Goal: Book appointment/travel/reservation

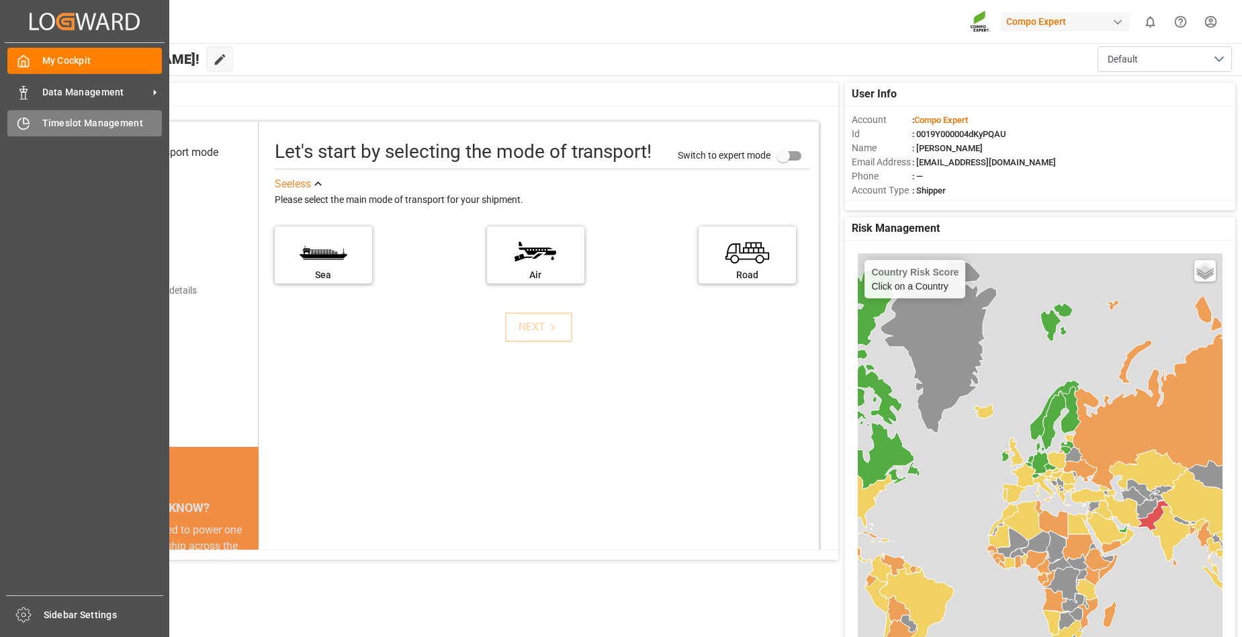
click at [87, 125] on span "Timeslot Management" at bounding box center [102, 123] width 120 height 14
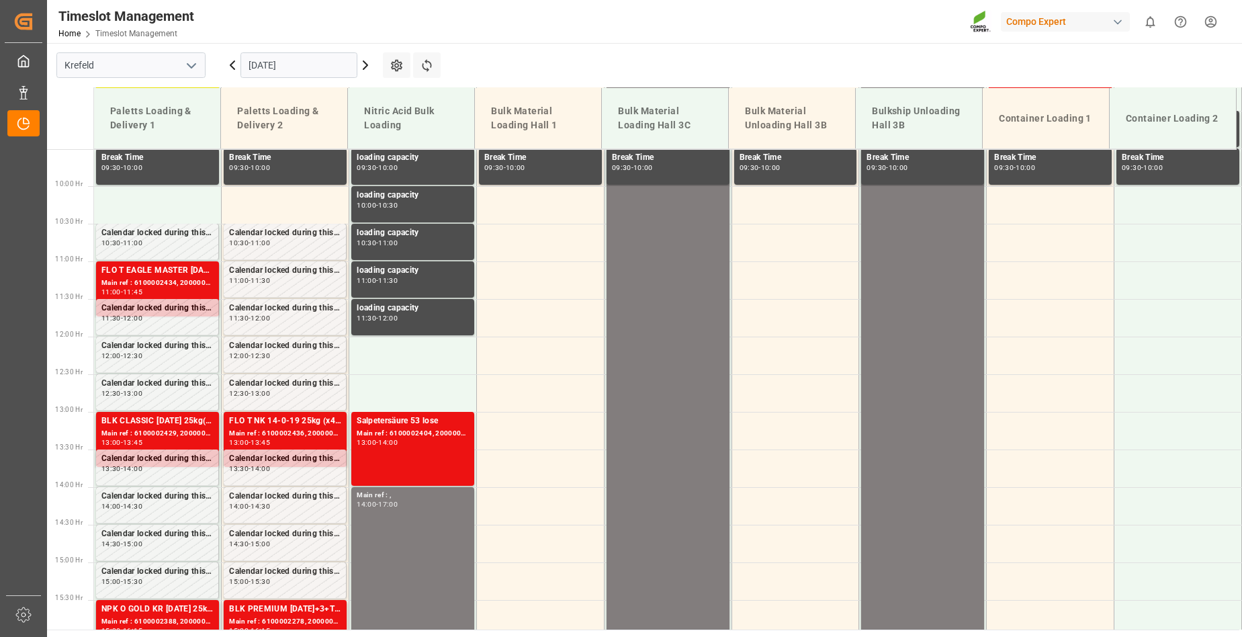
scroll to position [758, 0]
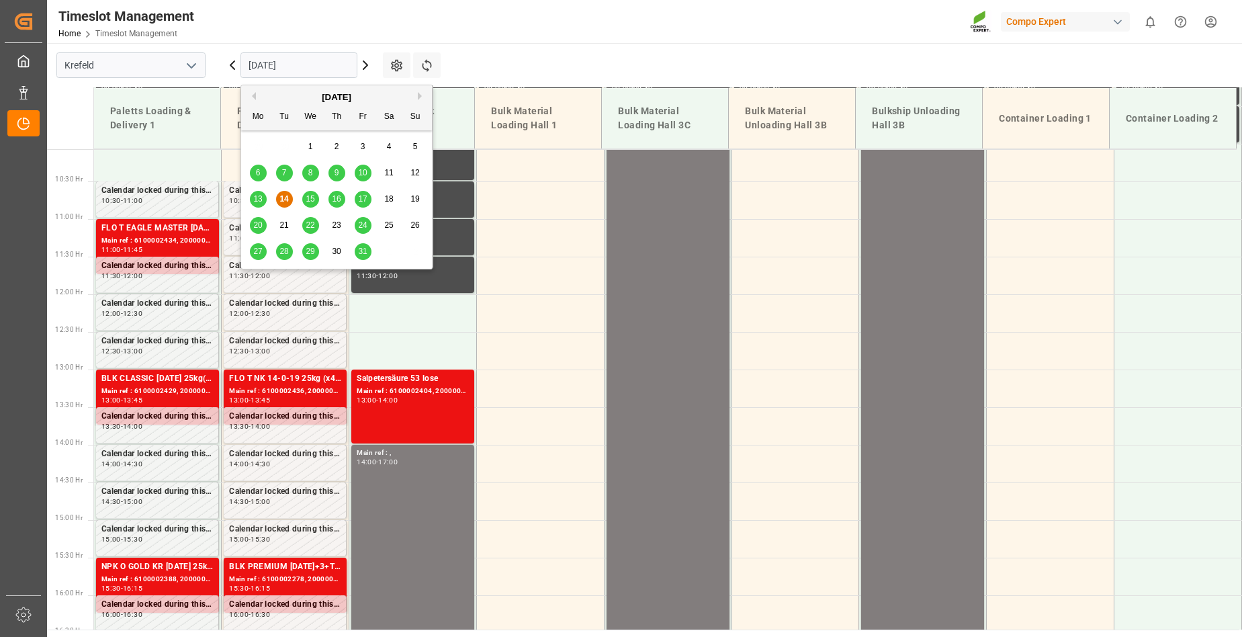
click at [306, 69] on input "[DATE]" at bounding box center [299, 65] width 117 height 26
click at [258, 97] on div "[DATE]" at bounding box center [336, 97] width 191 height 13
click at [253, 95] on button "Previous Month" at bounding box center [252, 96] width 8 height 8
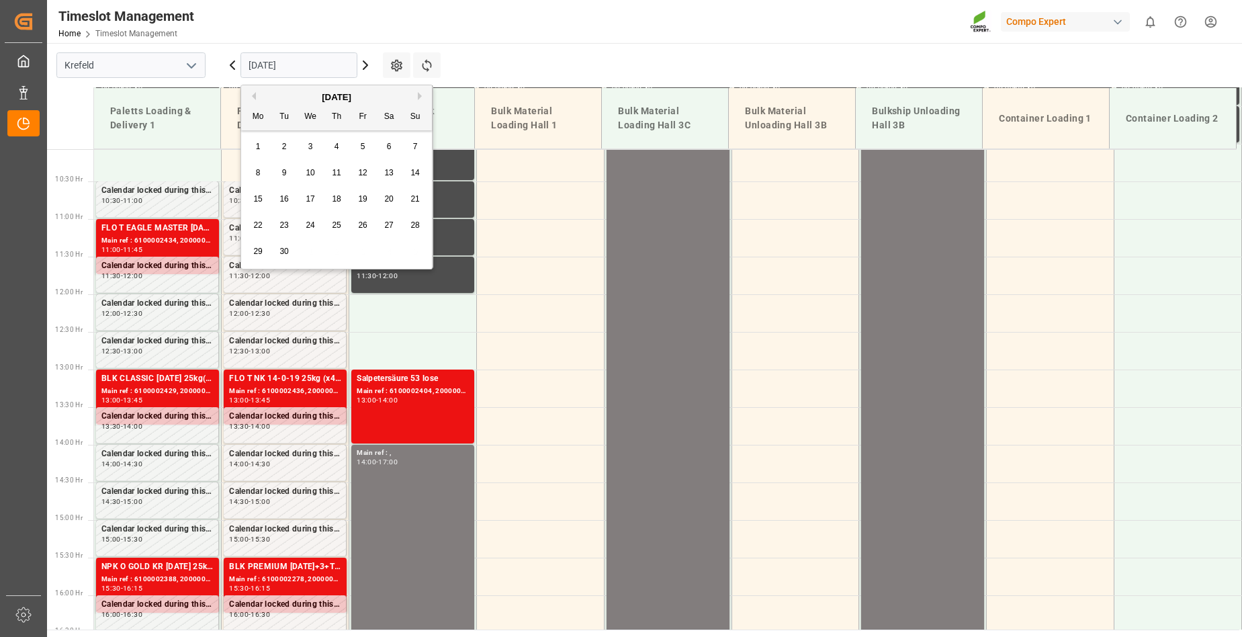
click at [253, 95] on button "Previous Month" at bounding box center [252, 96] width 8 height 8
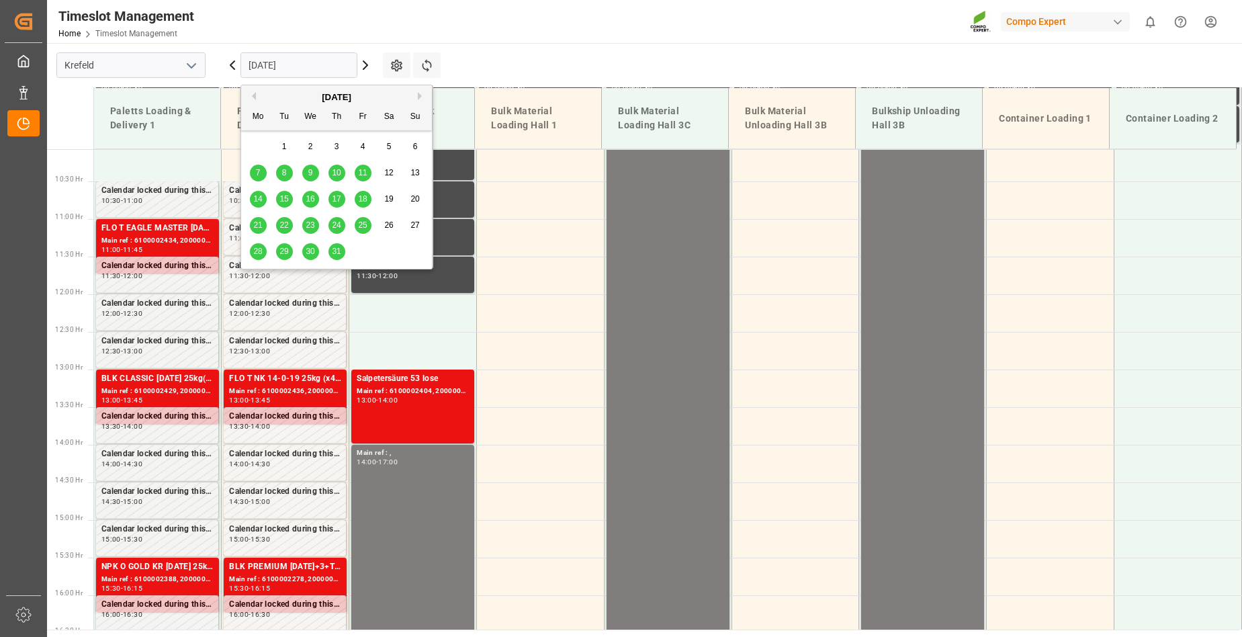
click at [417, 95] on div "[DATE]" at bounding box center [336, 97] width 191 height 13
click at [421, 97] on button "Next Month" at bounding box center [422, 96] width 8 height 8
click at [366, 224] on span "22" at bounding box center [362, 224] width 9 height 9
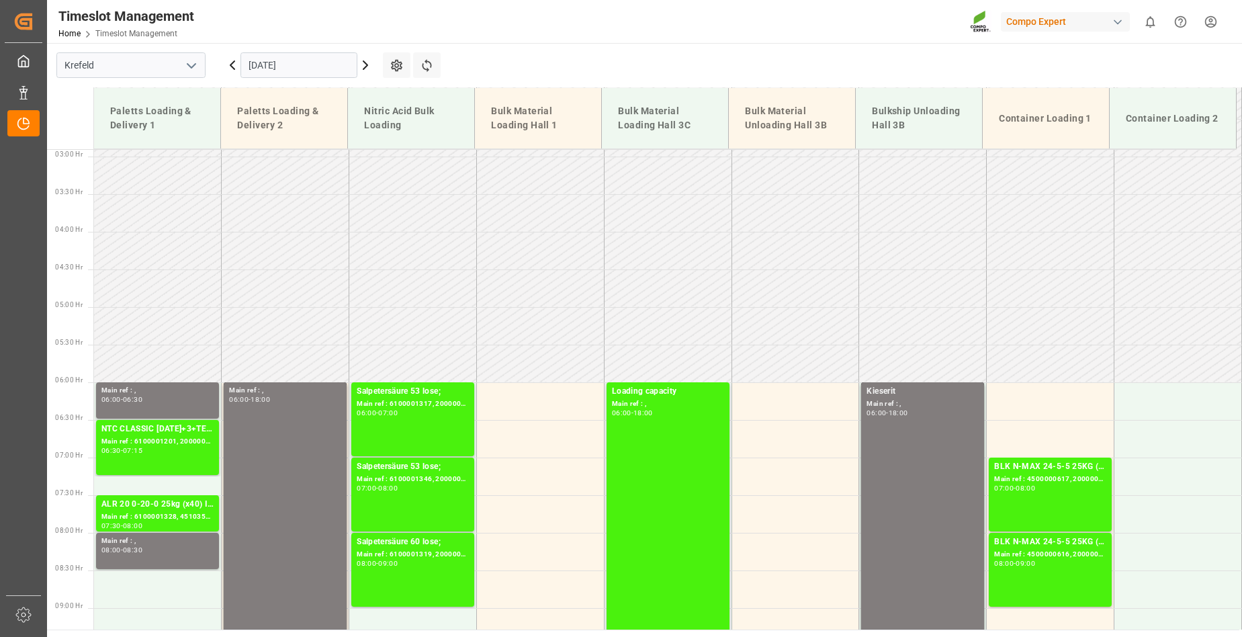
scroll to position [86, 0]
